Goal: Task Accomplishment & Management: Complete application form

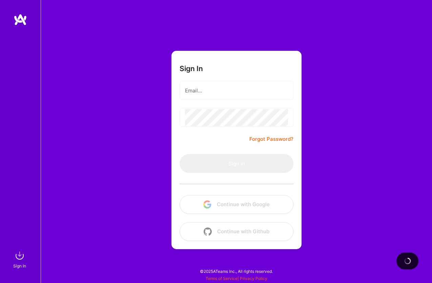
type input "[EMAIL_ADDRESS][DOMAIN_NAME]"
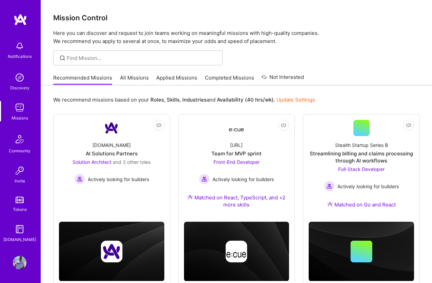
click at [161, 78] on link "Applied Missions" at bounding box center [176, 79] width 41 height 11
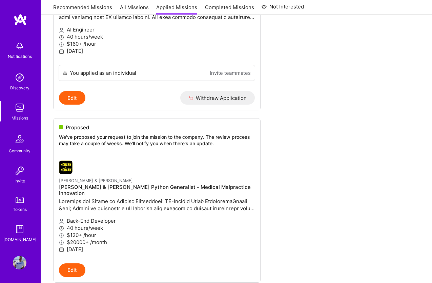
scroll to position [741, 0]
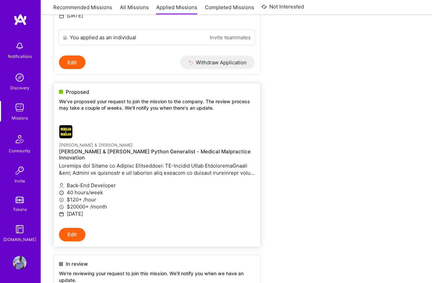
click at [77, 90] on span "Proposed" at bounding box center [77, 91] width 23 height 7
click at [108, 129] on div at bounding box center [124, 132] width 130 height 14
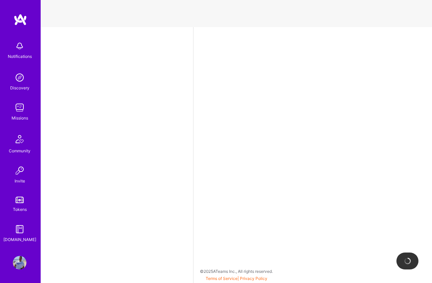
select select "BR"
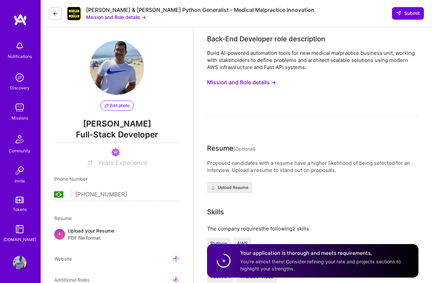
click at [254, 83] on button "Mission and Role details →" at bounding box center [241, 82] width 69 height 13
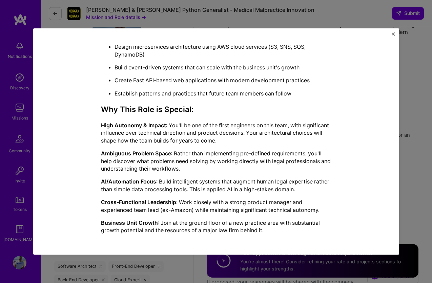
scroll to position [30, 0]
click at [168, 137] on p "High Autonomy & Impact : You'll be one of the first engineers on this team, wit…" at bounding box center [216, 132] width 230 height 23
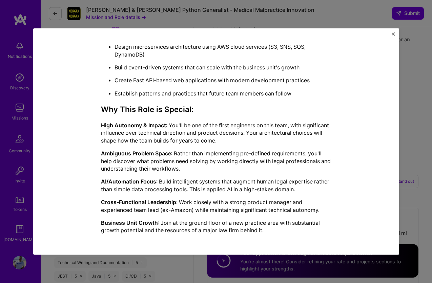
scroll to position [142, 0]
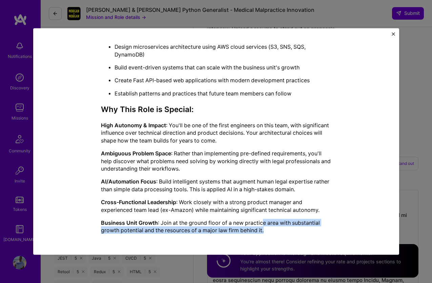
drag, startPoint x: 264, startPoint y: 225, endPoint x: 261, endPoint y: 215, distance: 10.4
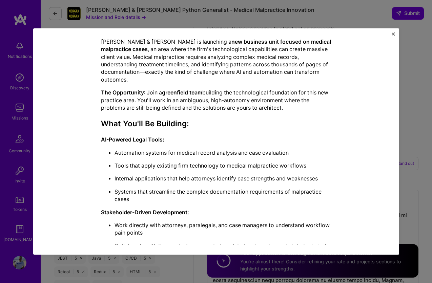
scroll to position [0, 0]
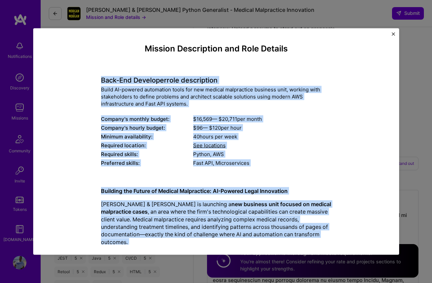
click at [101, 81] on h4 "Back-End Developer role description" at bounding box center [216, 80] width 230 height 8
copy div "Lore-Ips Dolorsita cons adipiscinge Seddo EI-tempori utlaboreet dolor mag ali e…"
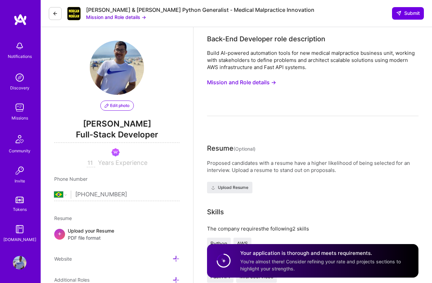
click at [60, 11] on button at bounding box center [55, 13] width 13 height 13
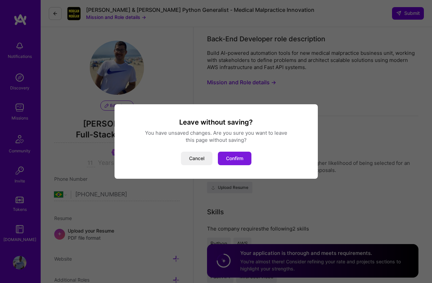
click at [241, 161] on button "Confirm" at bounding box center [235, 159] width 34 height 14
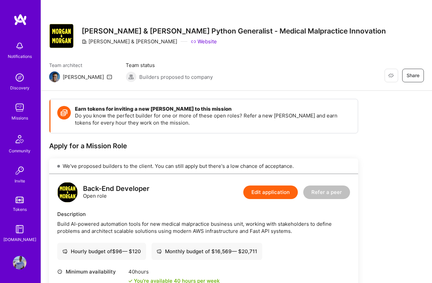
click at [23, 111] on img at bounding box center [20, 108] width 14 height 14
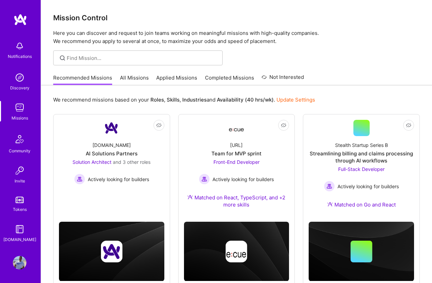
click at [159, 76] on link "Applied Missions" at bounding box center [176, 79] width 41 height 11
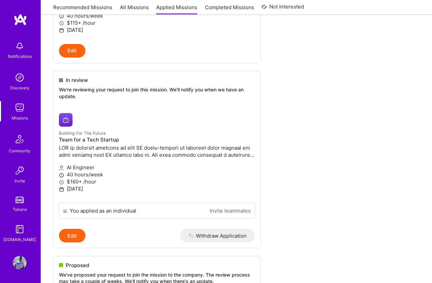
scroll to position [552, 0]
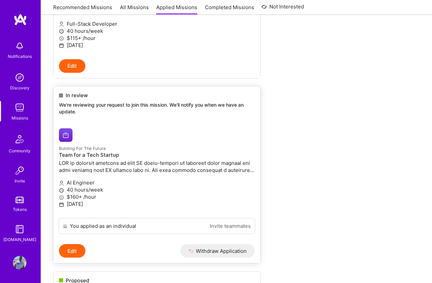
click at [121, 106] on p "We're reviewing your request to join this mission. We'll notify you when we hav…" at bounding box center [157, 108] width 196 height 13
click at [274, 178] on ul "On Hold We will review your application if the company requests to review more …" at bounding box center [236, 100] width 367 height 1083
click at [73, 250] on button "Edit" at bounding box center [72, 251] width 26 height 14
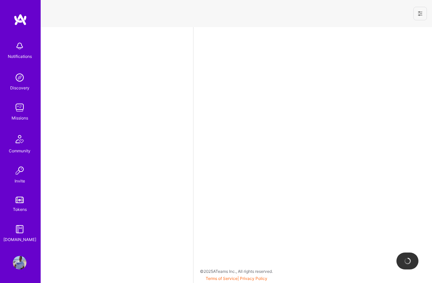
select select "BR"
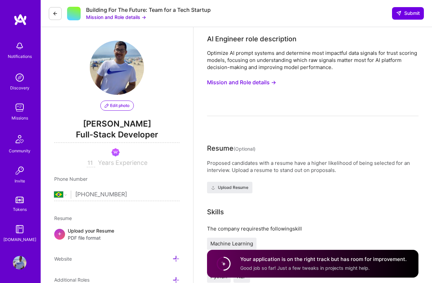
click at [128, 18] on button "Mission and Role details →" at bounding box center [116, 17] width 60 height 7
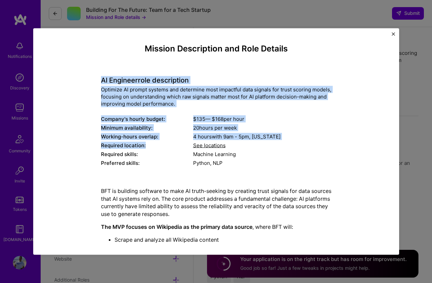
drag, startPoint x: 99, startPoint y: 76, endPoint x: 154, endPoint y: 145, distance: 87.8
click at [154, 145] on div "Mission Description and Role Details AI Engineer role description Optimize AI p…" at bounding box center [216, 226] width 335 height 365
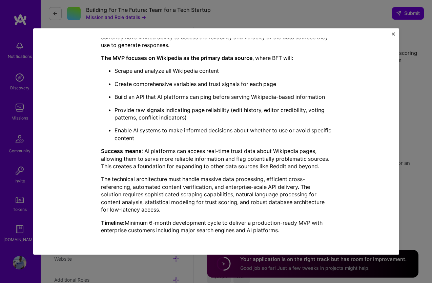
click at [283, 233] on p "Timeline: Minimum 6-month development cycle to deliver a production-ready MVP w…" at bounding box center [216, 226] width 230 height 15
copy div "LO Ipsumdol sita consectetur Adipisci EL seddoe tempori utl etdolorem aliq enim…"
click at [279, 212] on p "The technical architecture must handle massive data processing, efficient cross…" at bounding box center [216, 195] width 230 height 38
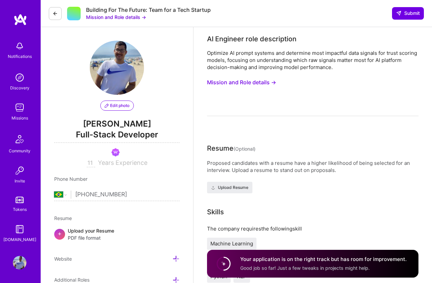
click at [54, 11] on icon at bounding box center [55, 13] width 5 height 5
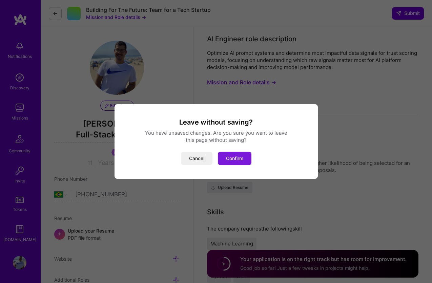
click at [227, 154] on button "Confirm" at bounding box center [235, 159] width 34 height 14
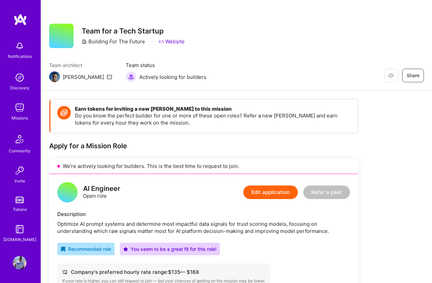
click at [22, 113] on img at bounding box center [20, 108] width 14 height 14
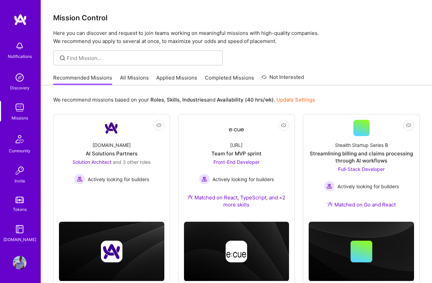
click at [164, 80] on link "Applied Missions" at bounding box center [176, 79] width 41 height 11
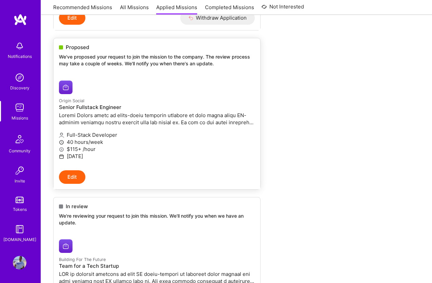
scroll to position [395, 0]
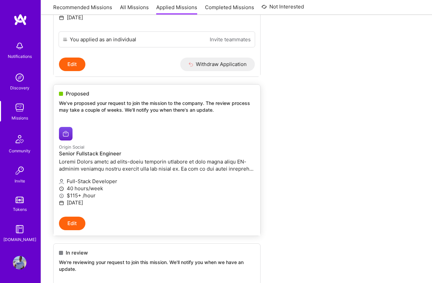
click at [111, 94] on div "Proposed" at bounding box center [157, 93] width 196 height 7
click at [83, 93] on span "Proposed" at bounding box center [77, 93] width 23 height 7
click at [188, 100] on p "We've proposed your request to join the mission to the company. The review proc…" at bounding box center [157, 106] width 196 height 13
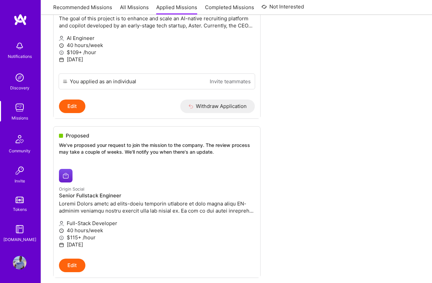
scroll to position [350, 0]
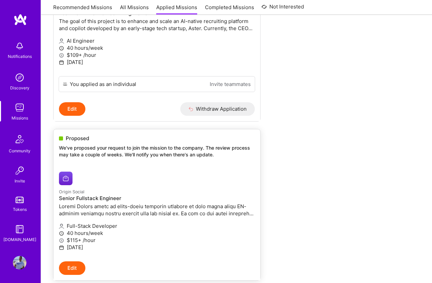
click at [153, 145] on p "We've proposed your request to join the mission to the company. The review proc…" at bounding box center [157, 151] width 196 height 13
click at [76, 268] on button "Edit" at bounding box center [72, 269] width 26 height 14
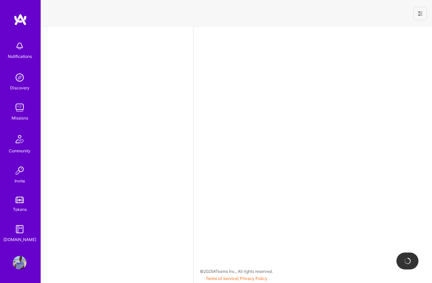
select select "BR"
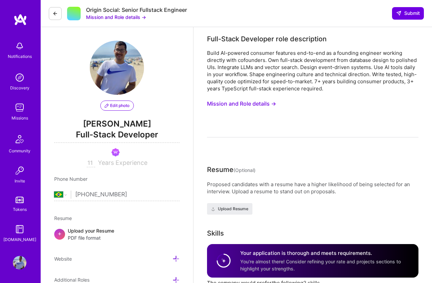
click at [140, 18] on button "Mission and Role details →" at bounding box center [116, 17] width 60 height 7
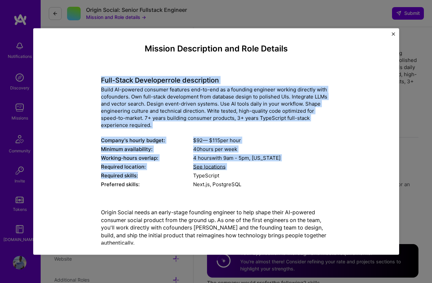
drag, startPoint x: 101, startPoint y: 80, endPoint x: 156, endPoint y: 176, distance: 110.2
click at [154, 172] on div "Mission Description and Role Details Full-Stack Developer role description Buil…" at bounding box center [216, 263] width 335 height 438
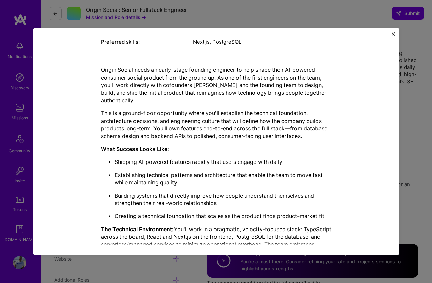
scroll to position [249, 0]
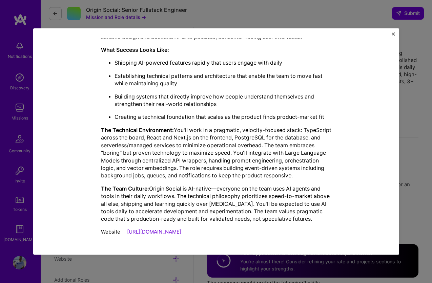
click at [272, 231] on div "Website [URL][DOMAIN_NAME]" at bounding box center [216, 231] width 230 height 7
copy div "Lore-Ipsum Dolorsita cons adipiscinge Seddo EI-tempori utlabore etdolore mag-al…"
click at [191, 149] on p "The Technical Environment: You'll work in a pragmatic, velocity-focused stack: …" at bounding box center [216, 152] width 230 height 53
